Goal: Obtain resource: Obtain resource

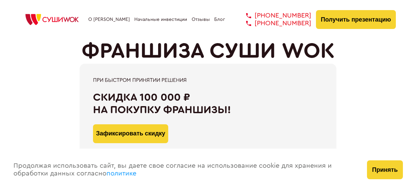
type input "WhatsApp"
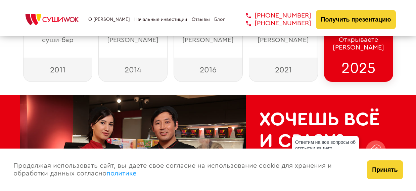
scroll to position [199, 0]
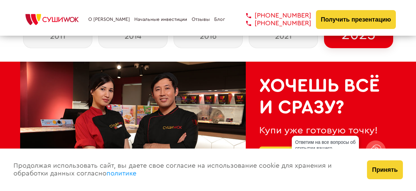
click at [192, 19] on link "Отзывы" at bounding box center [201, 19] width 18 height 5
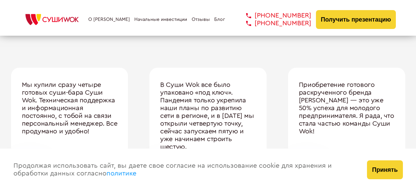
type input "WhatsApp"
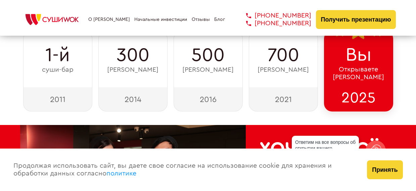
scroll to position [325, 0]
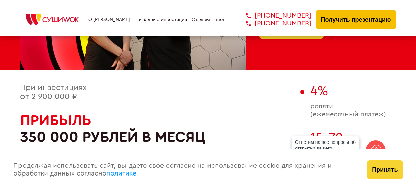
click at [368, 18] on button "Получить презентацию" at bounding box center [356, 19] width 80 height 19
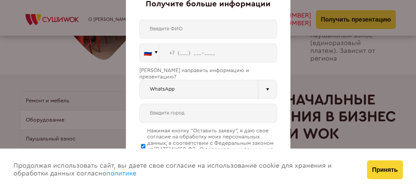
scroll to position [1403, 0]
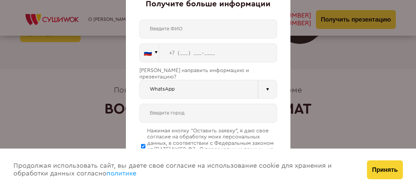
click at [212, 95] on div "🇷🇺 🇹🇷 🇧🇾 🇰🇬 🇰🇿 🇦🇿 🇦🇲 🇬🇪 🇷🇺 Vider" at bounding box center [208, 103] width 138 height 169
